Goal: Information Seeking & Learning: Learn about a topic

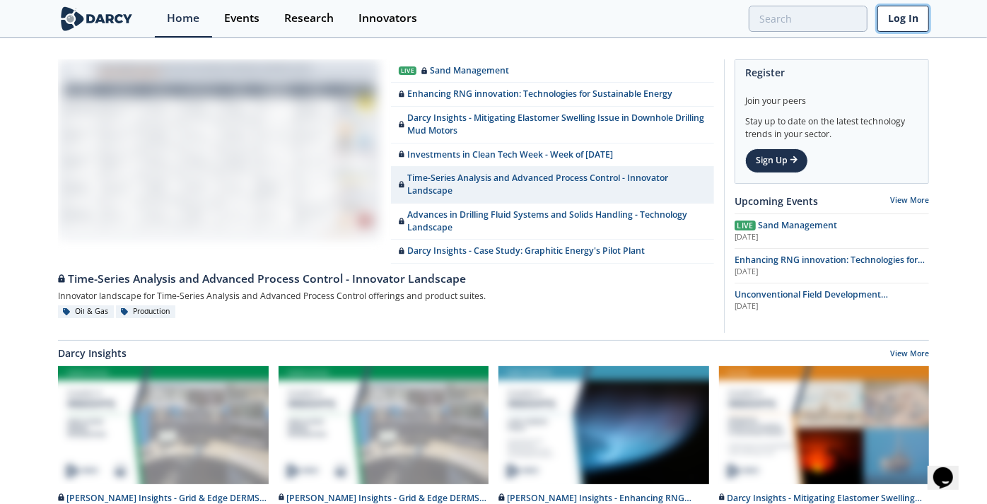
click at [903, 11] on link "Log In" at bounding box center [903, 19] width 52 height 26
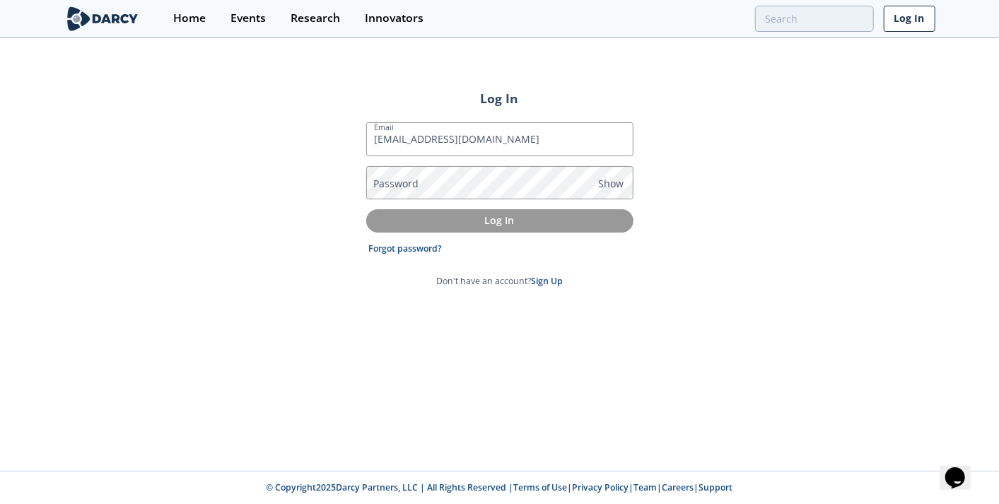
type input "[EMAIL_ADDRESS][DOMAIN_NAME]"
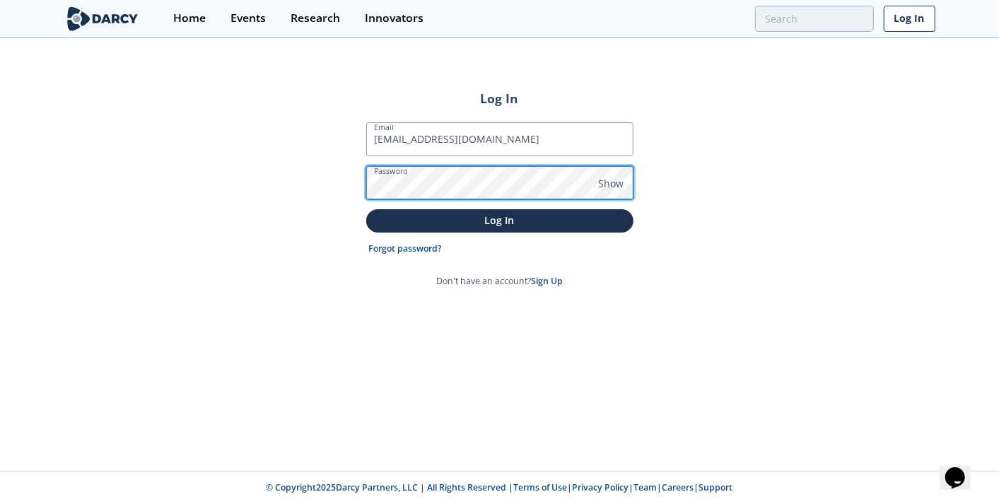
click at [366, 209] on button "Log In" at bounding box center [499, 220] width 267 height 23
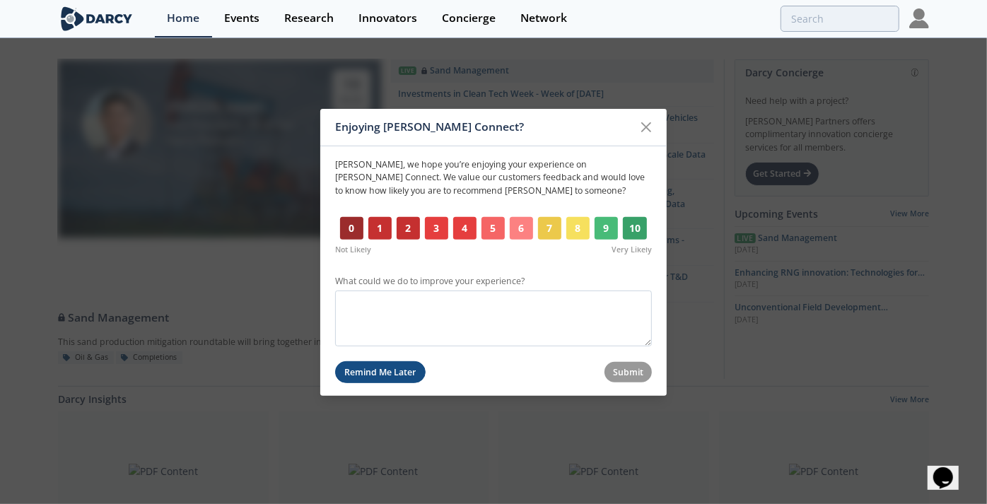
click at [399, 375] on button "Remind Me Later" at bounding box center [380, 372] width 90 height 22
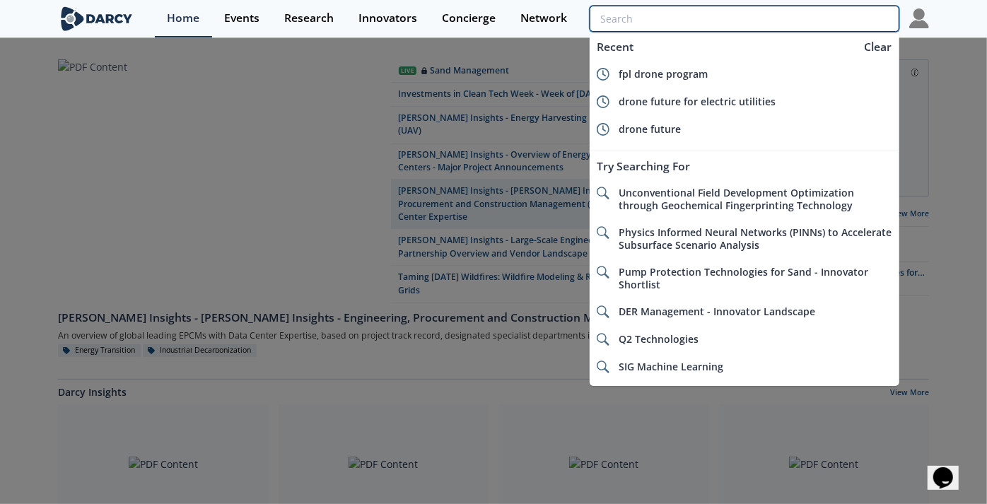
click at [816, 22] on input "search" at bounding box center [745, 19] width 310 height 26
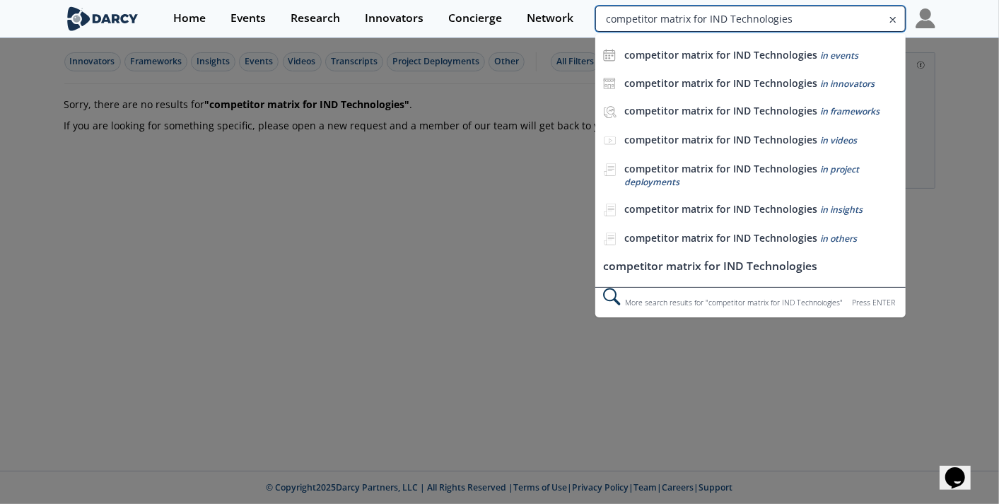
click at [867, 18] on input "competitor matrix for IND Technologies" at bounding box center [750, 19] width 310 height 26
click at [809, 22] on input "competitor matrix for IND Technologies" at bounding box center [750, 19] width 310 height 26
type input "competitor matrix for early fault detection"
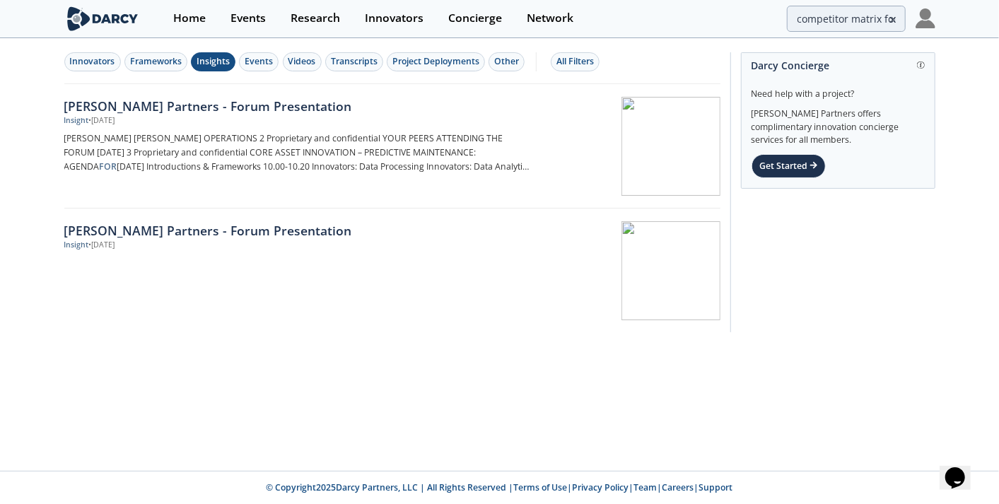
click at [208, 65] on div "Insights" at bounding box center [213, 61] width 33 height 13
click at [189, 24] on div "Home" at bounding box center [189, 18] width 33 height 11
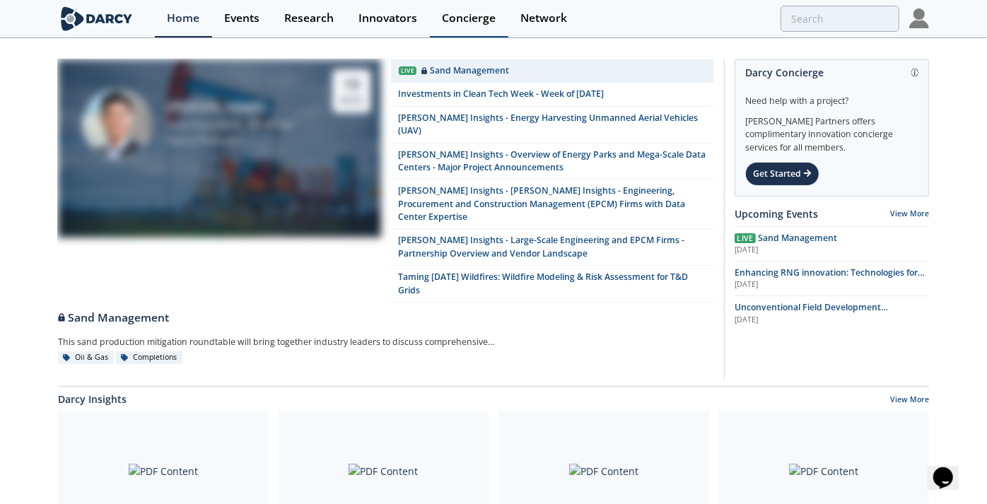
click at [476, 22] on div "Concierge" at bounding box center [469, 18] width 54 height 11
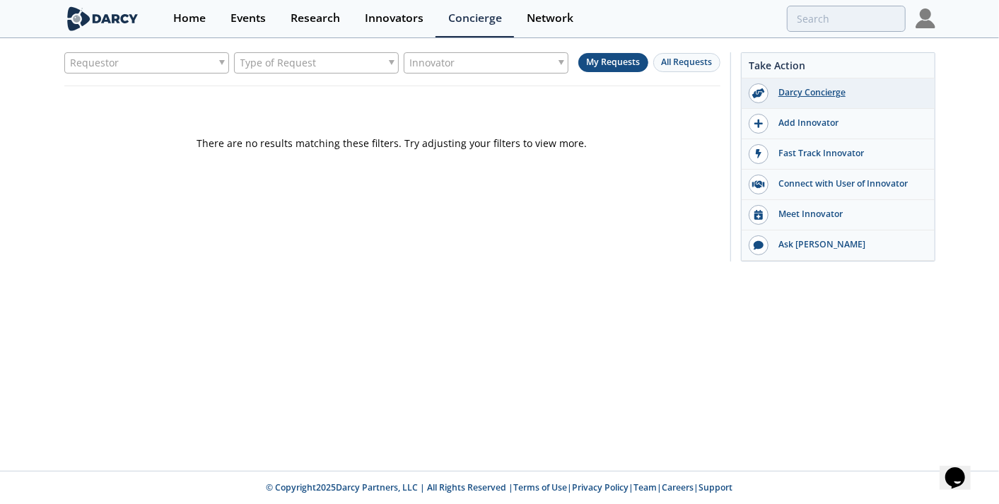
click at [799, 97] on div "Darcy Concierge" at bounding box center [847, 92] width 158 height 13
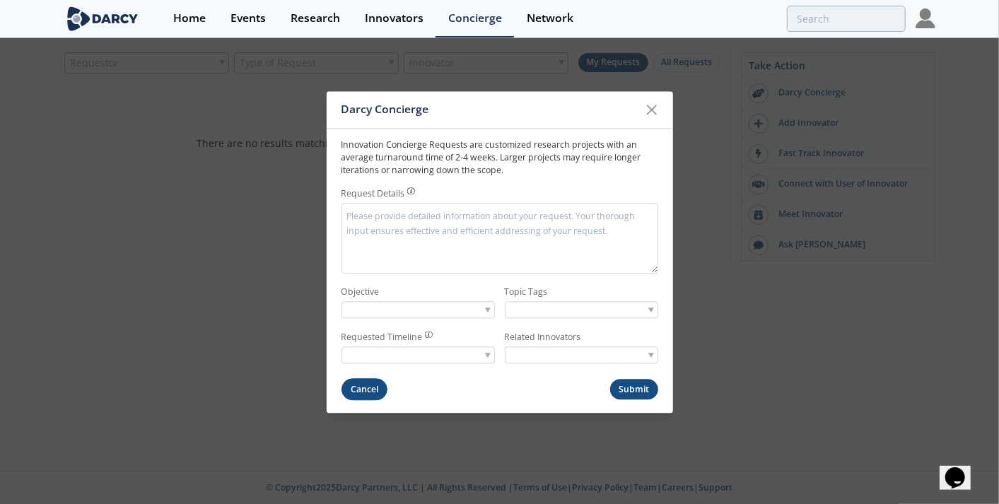
click at [348, 384] on button "Cancel" at bounding box center [364, 390] width 47 height 22
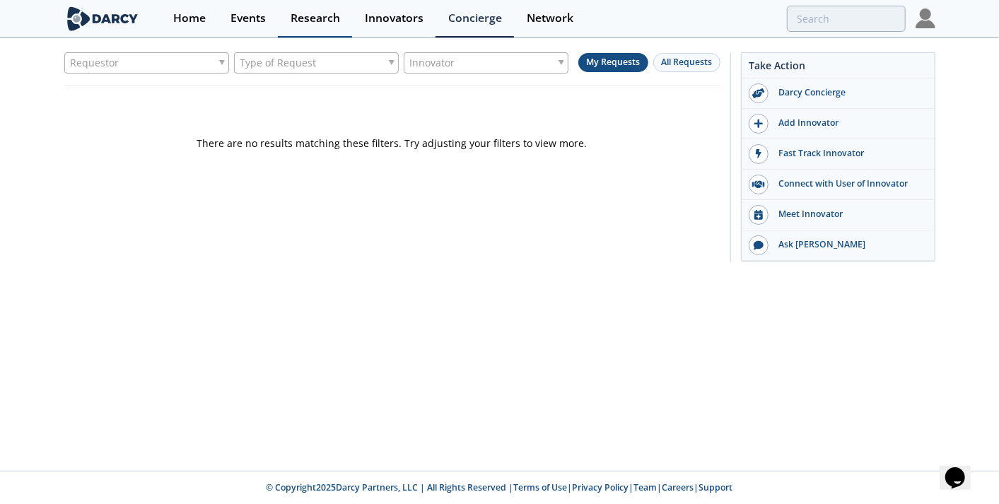
click at [300, 23] on div "Research" at bounding box center [315, 18] width 49 height 11
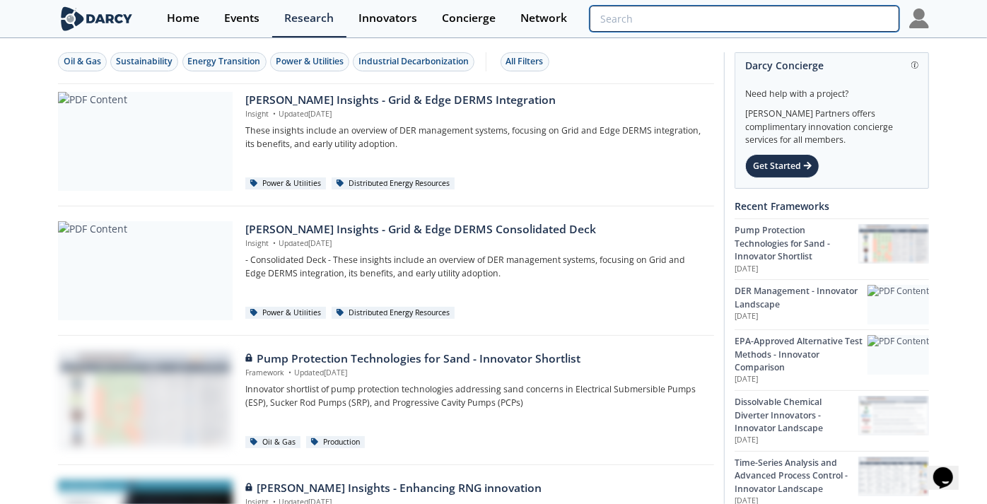
click at [802, 17] on input "search" at bounding box center [745, 19] width 310 height 26
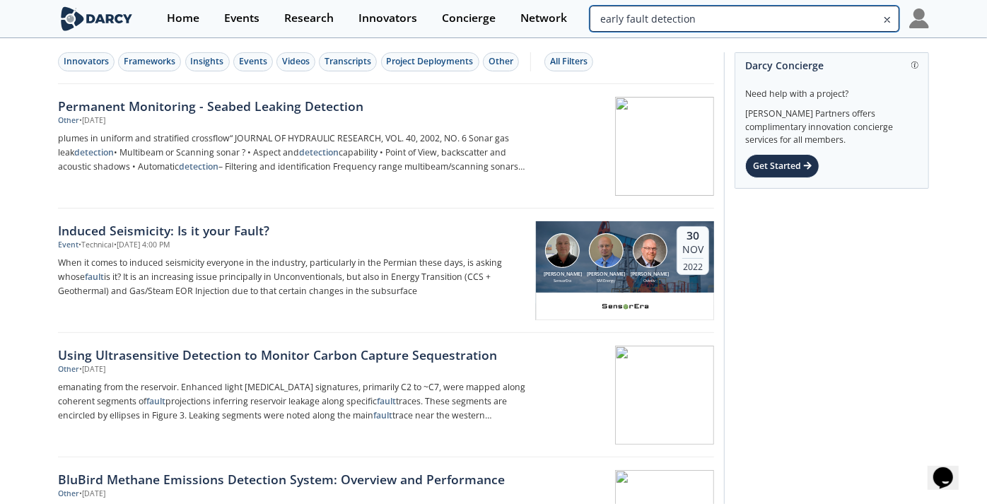
click at [881, 20] on input "early fault detection" at bounding box center [745, 19] width 310 height 26
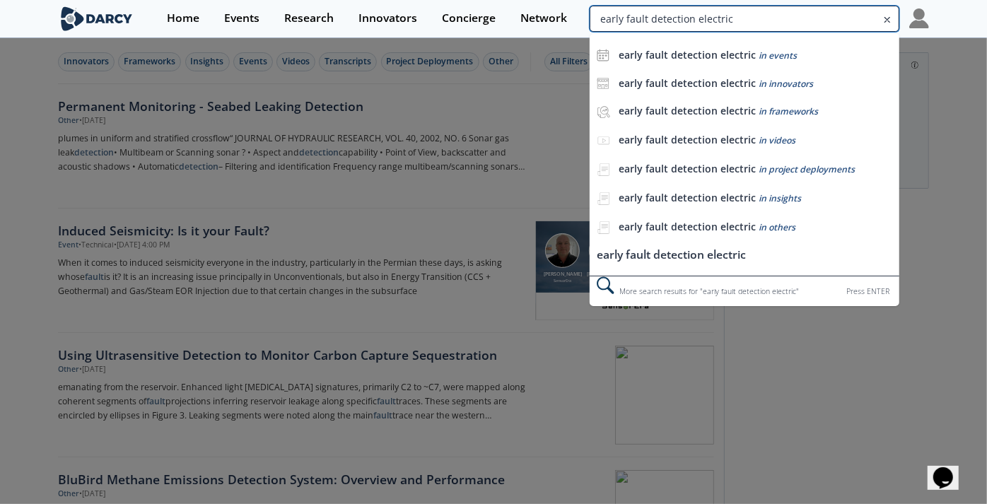
type input "early fault detection electric"
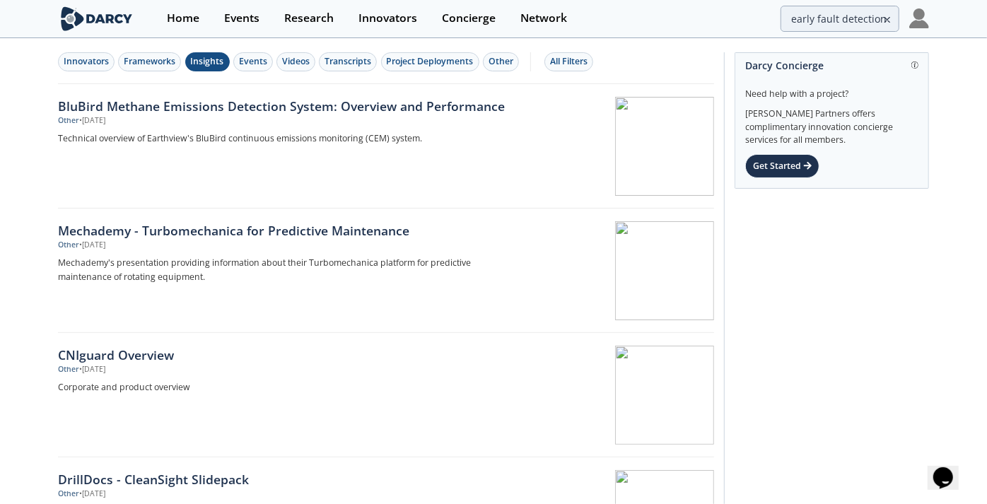
click at [209, 62] on div "Insights" at bounding box center [207, 61] width 33 height 13
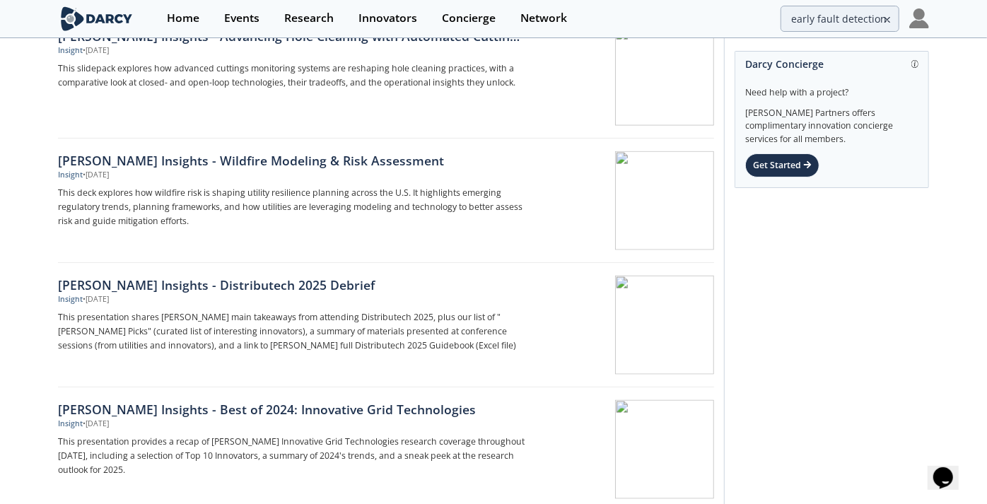
scroll to position [1068, 0]
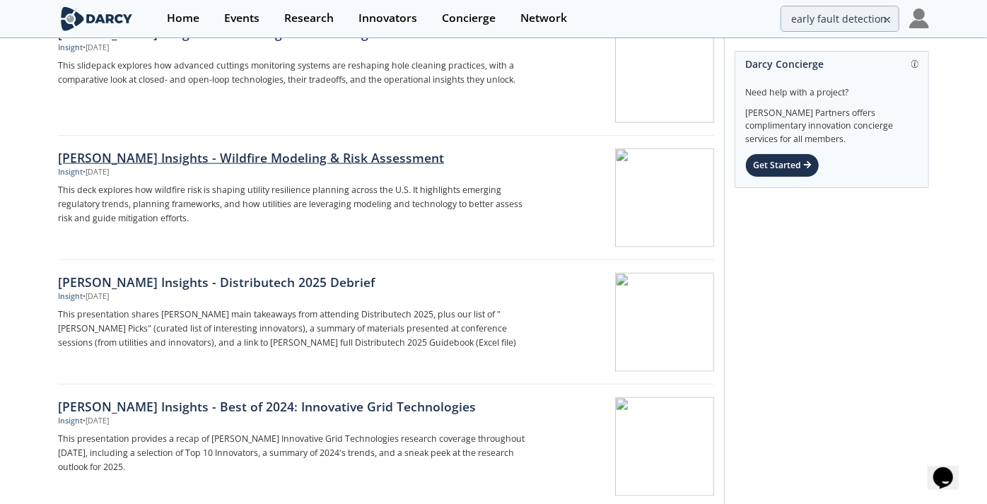
click at [294, 148] on div "[PERSON_NAME] Insights - Wildfire Modeling & Risk Assessment" at bounding box center [292, 157] width 468 height 18
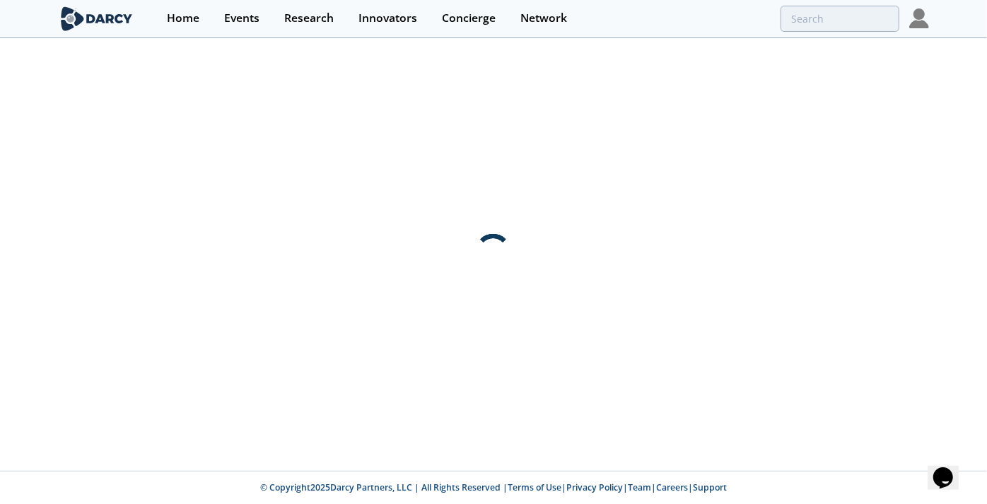
scroll to position [0, 0]
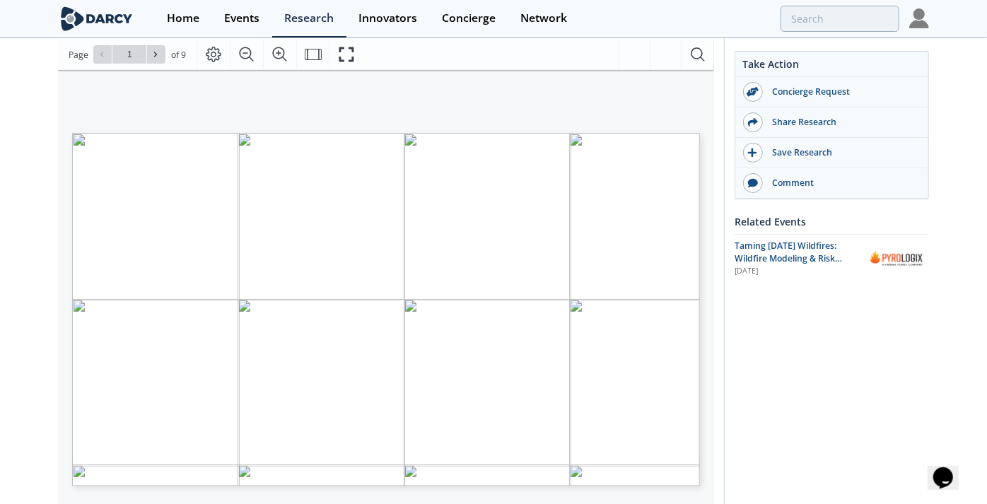
scroll to position [186, 0]
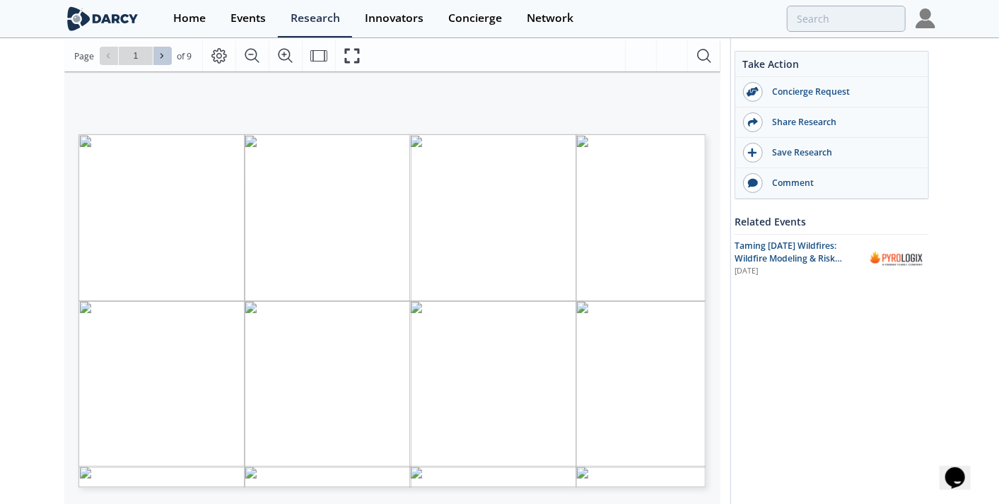
click at [158, 54] on icon at bounding box center [162, 56] width 8 height 8
type input "2"
click at [158, 54] on icon at bounding box center [162, 56] width 8 height 8
type input "3"
click at [158, 54] on icon at bounding box center [162, 56] width 8 height 8
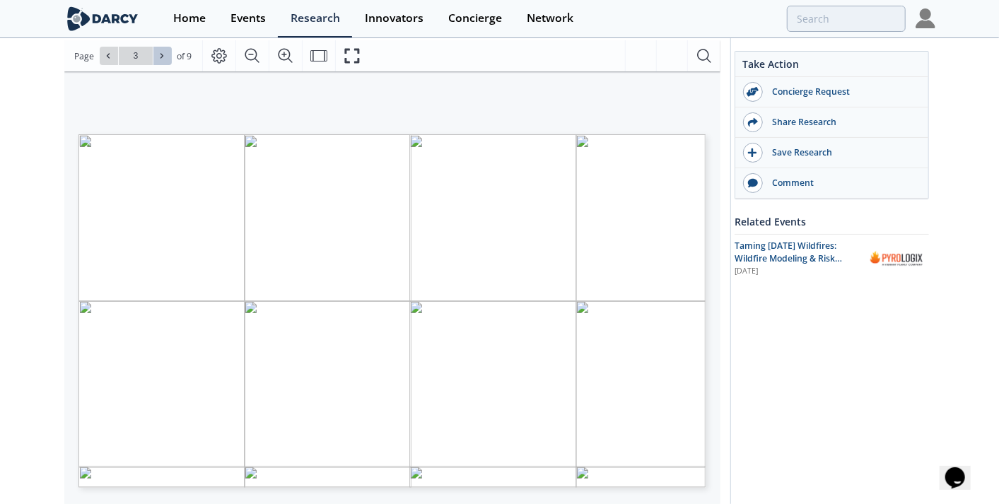
type input "4"
click at [158, 54] on icon at bounding box center [162, 56] width 8 height 8
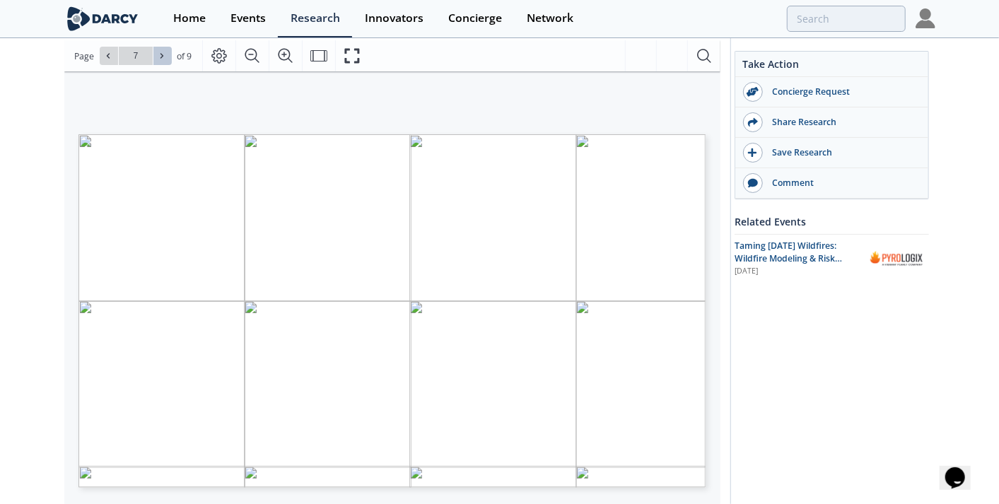
type input "8"
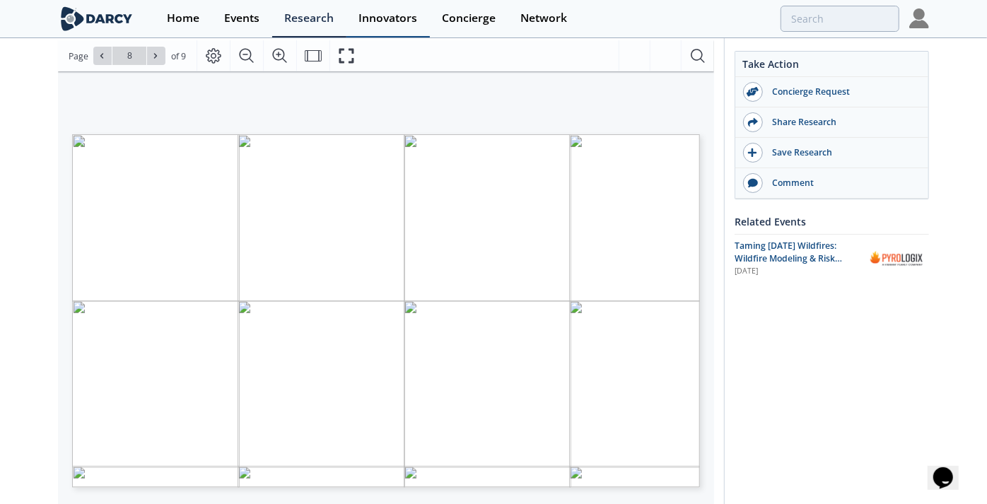
click at [375, 21] on div "Innovators" at bounding box center [387, 18] width 59 height 11
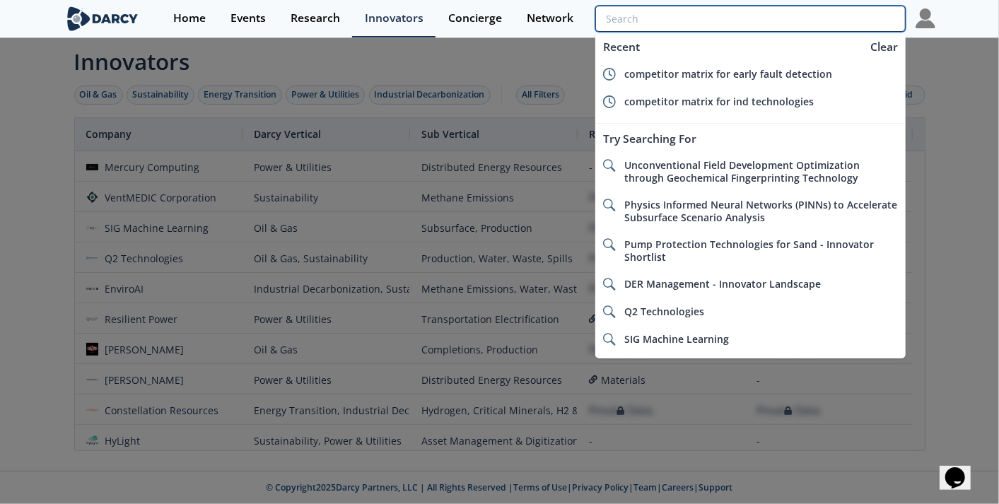
click at [798, 18] on input "search" at bounding box center [750, 19] width 310 height 26
paste input "Intelligent Network Diagnostic Technology"
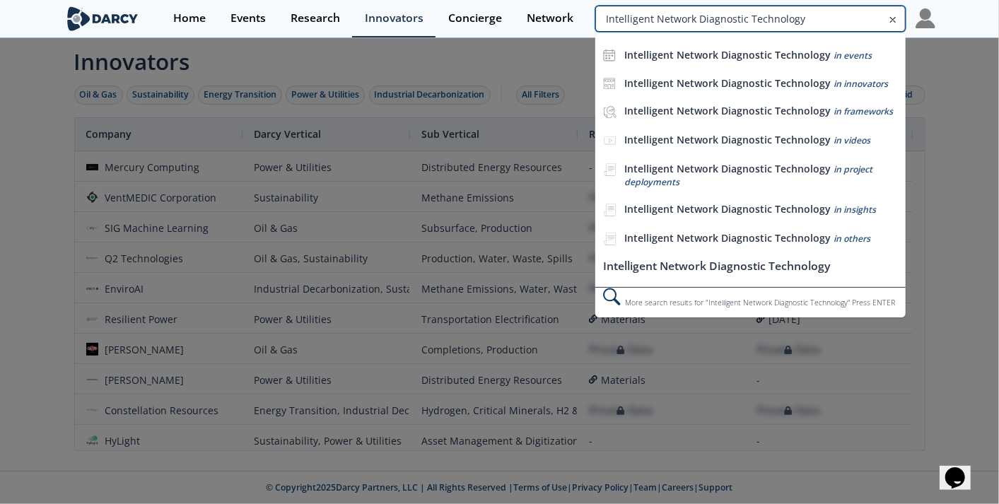
type input "Intelligent Network Diagnostic Technology"
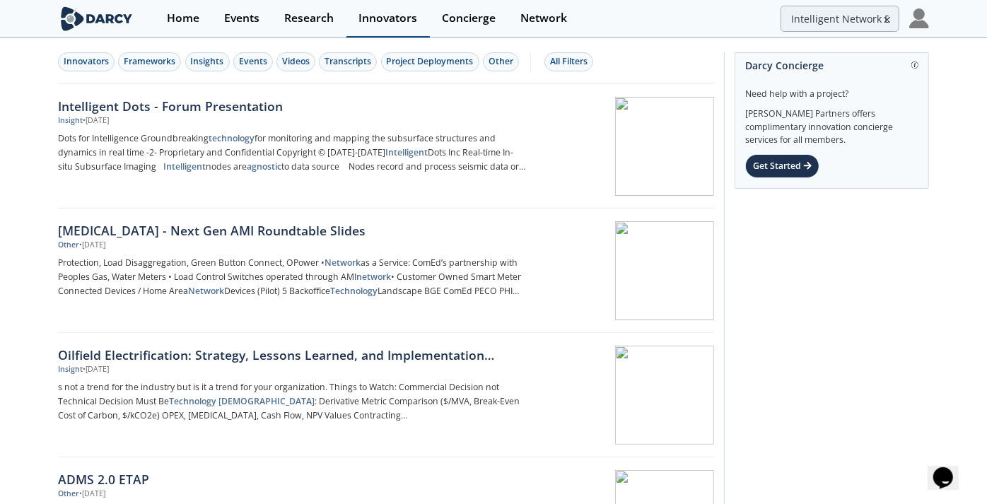
click at [378, 14] on div "Innovators" at bounding box center [387, 18] width 59 height 11
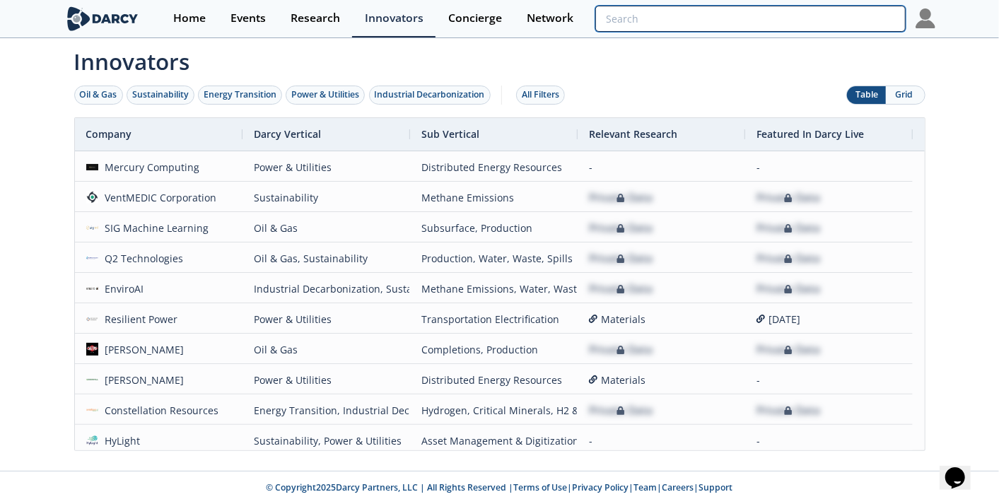
click at [814, 12] on input "search" at bounding box center [750, 19] width 310 height 26
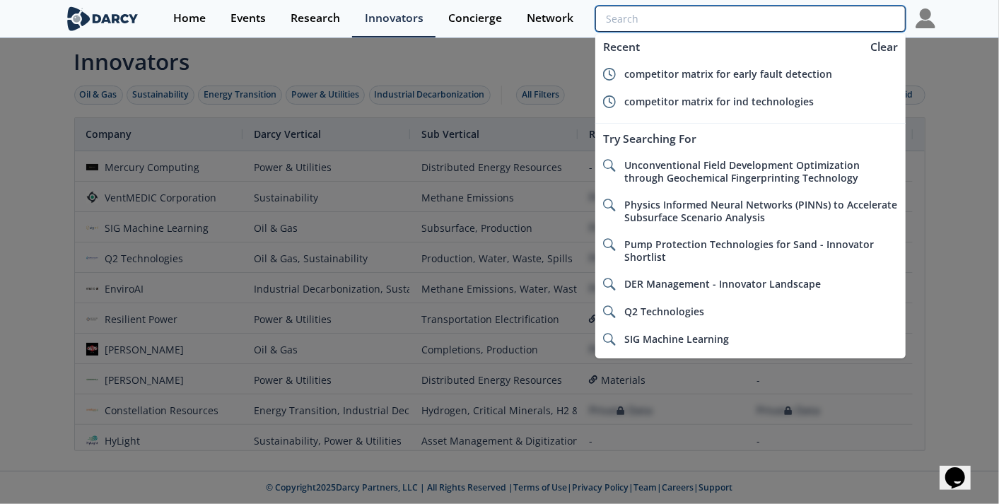
paste input "Intelligent Network Diagnostic Technology"
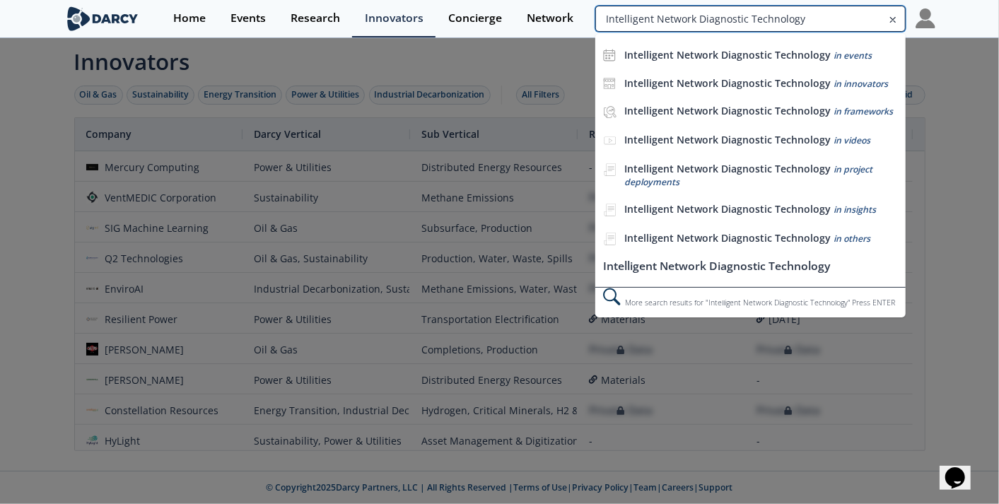
type input "Intelligent Network Diagnostic Technology"
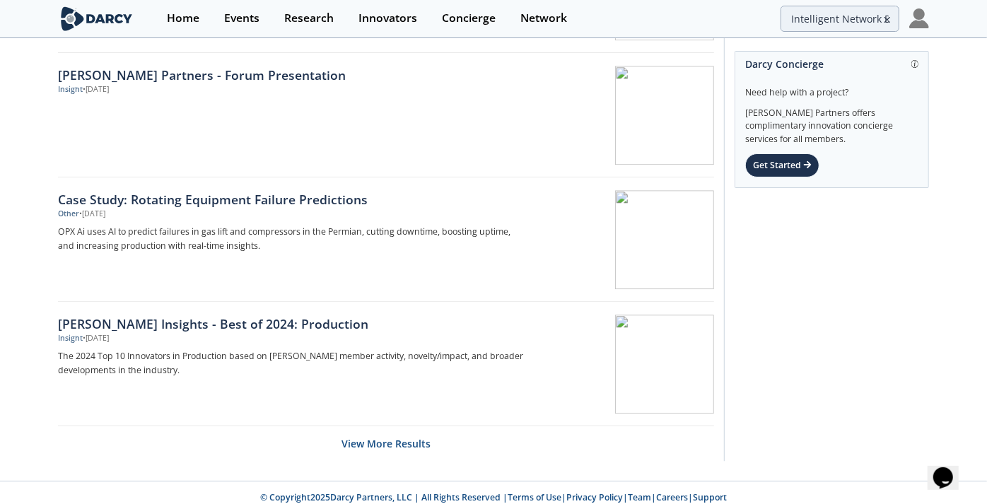
scroll to position [2152, 0]
